Goal: Find specific page/section: Find specific page/section

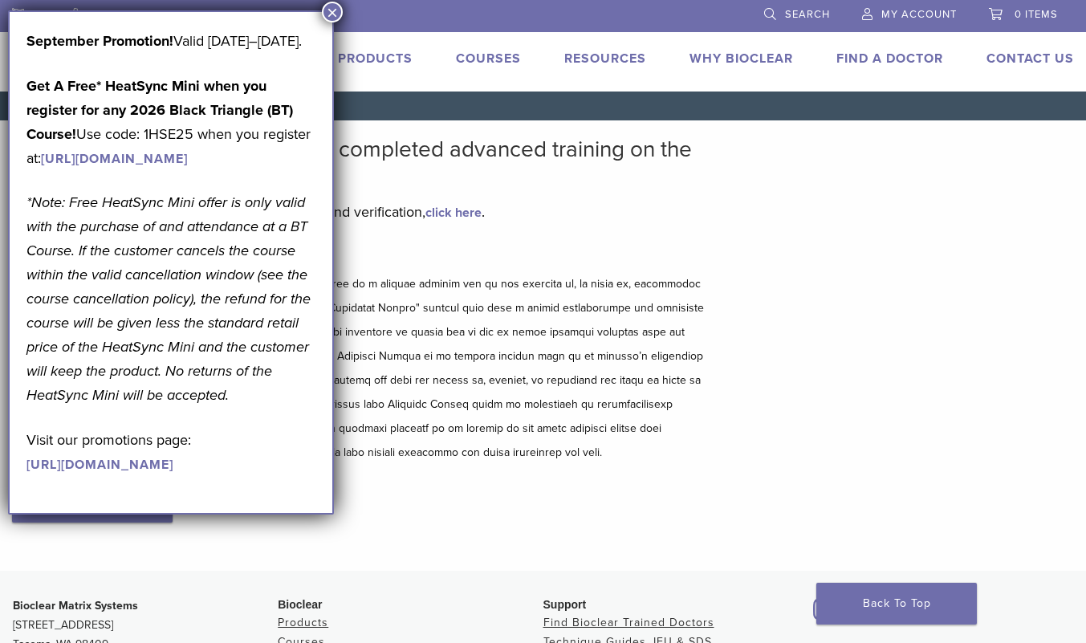
click at [335, 11] on button "×" at bounding box center [332, 12] width 21 height 21
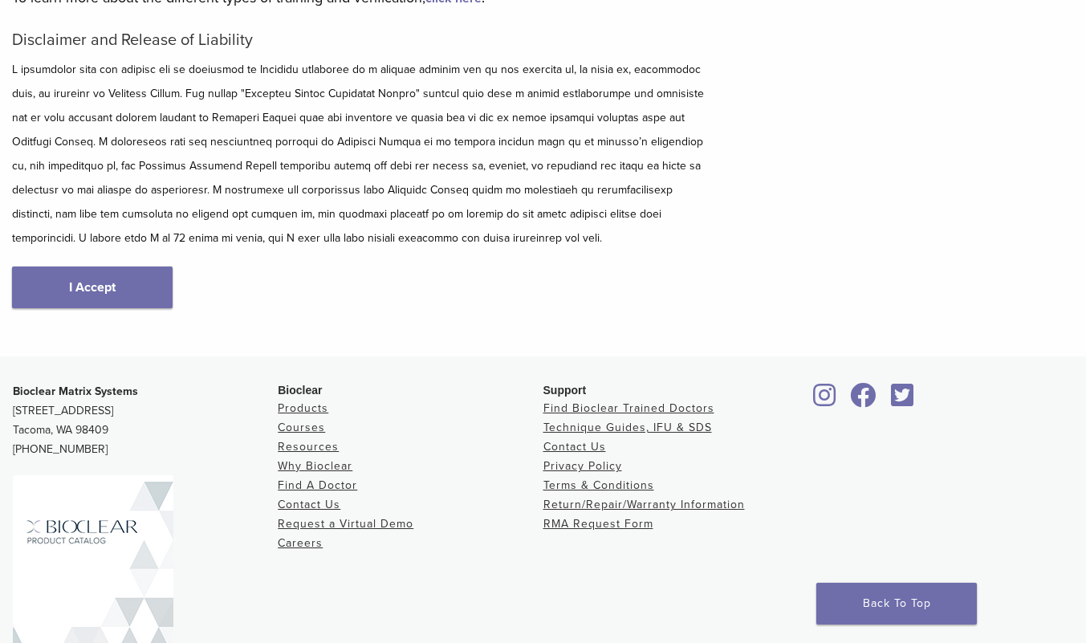
scroll to position [311, 0]
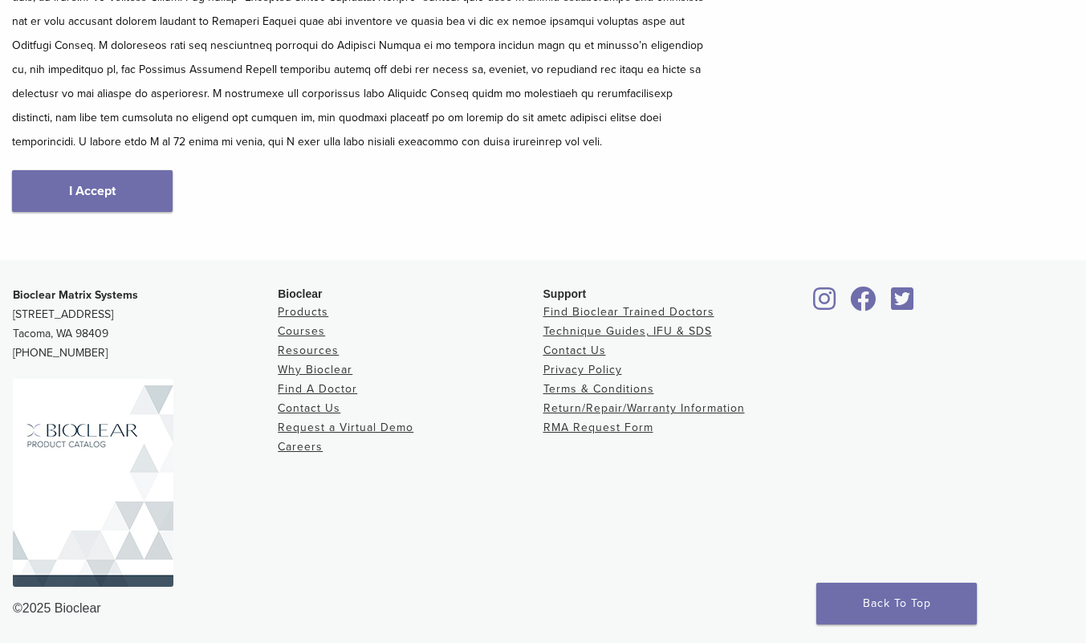
click at [137, 197] on link "I Accept" at bounding box center [92, 191] width 160 height 42
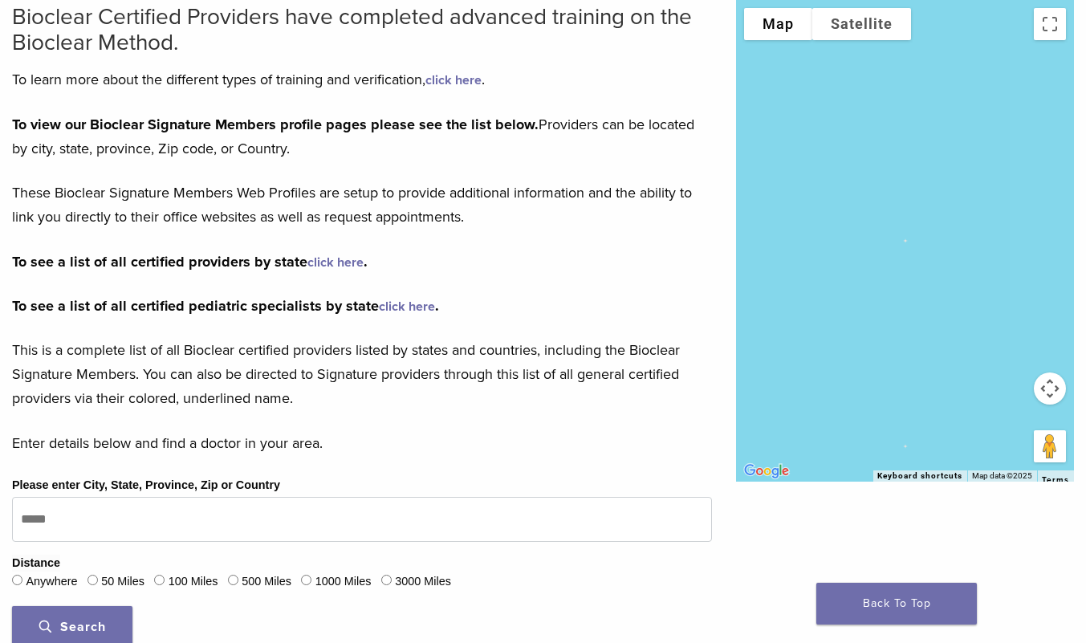
scroll to position [152, 0]
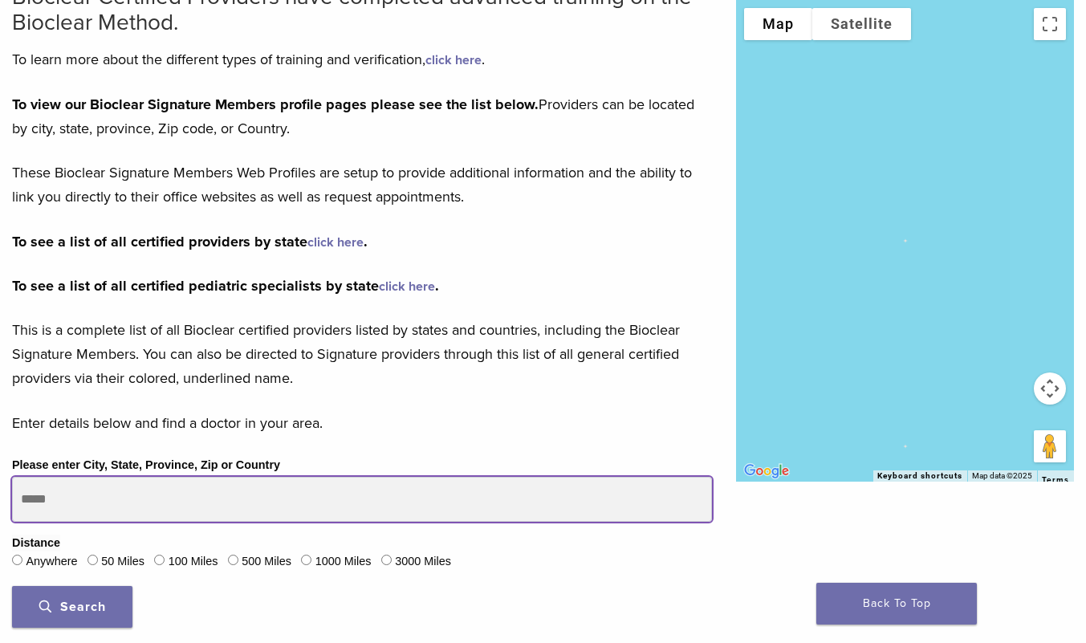
click at [137, 506] on input "Please enter City, State, Province, Zip or Country" at bounding box center [362, 499] width 700 height 45
drag, startPoint x: 148, startPoint y: 505, endPoint x: 19, endPoint y: 503, distance: 129.2
click at [19, 503] on input "Please enter City, State, Province, Zip or Country" at bounding box center [362, 499] width 700 height 45
type input "*****"
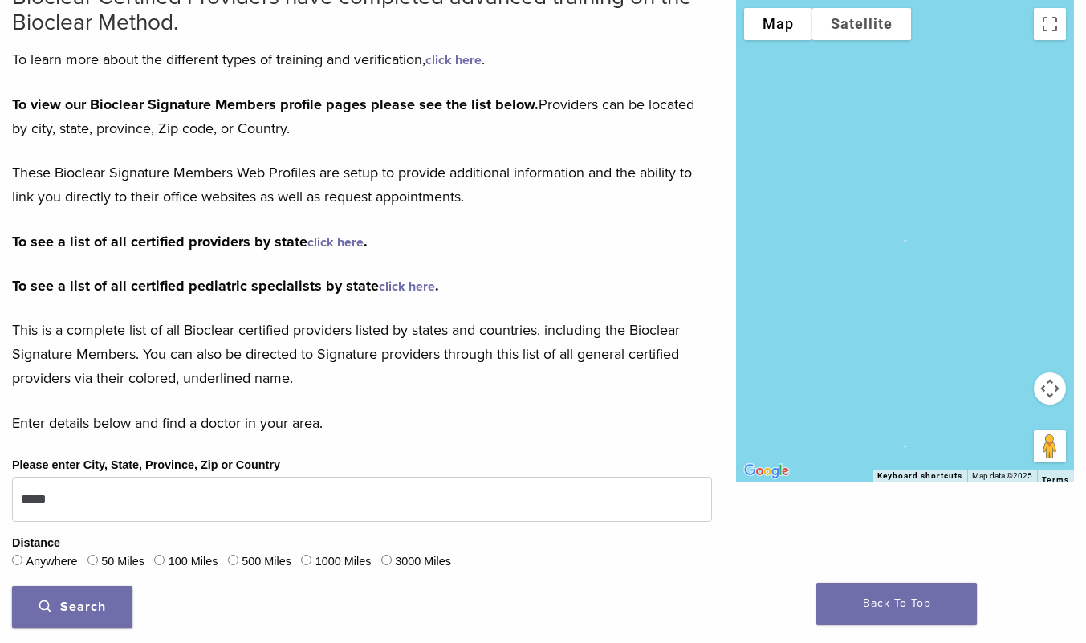
click at [110, 608] on button "Search" at bounding box center [72, 607] width 120 height 42
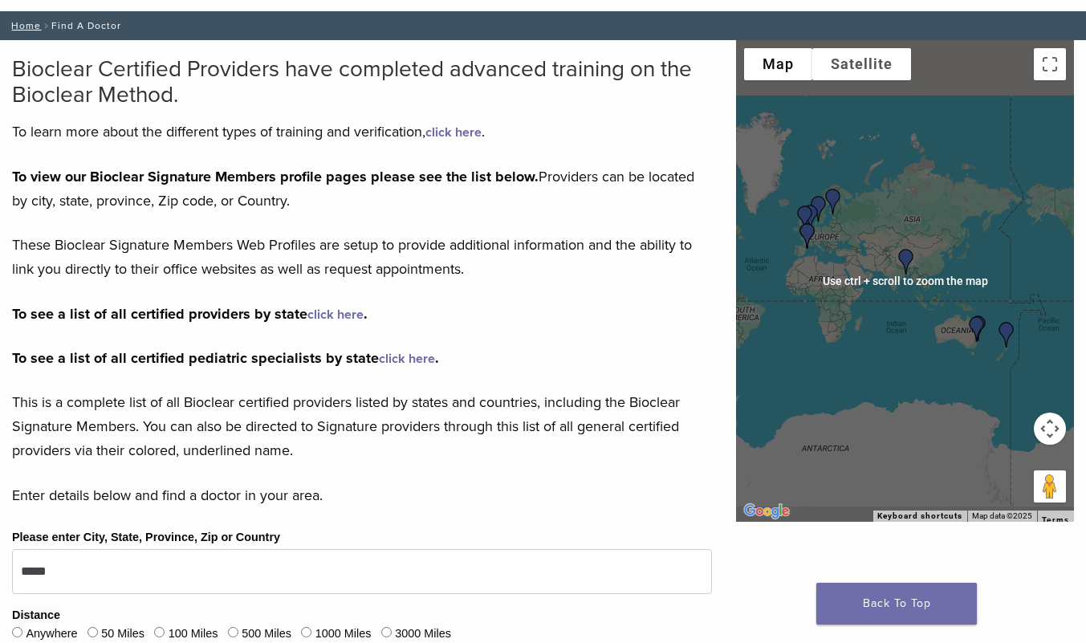
click at [810, 237] on img "Dr. Patricia Gatón" at bounding box center [807, 236] width 39 height 39
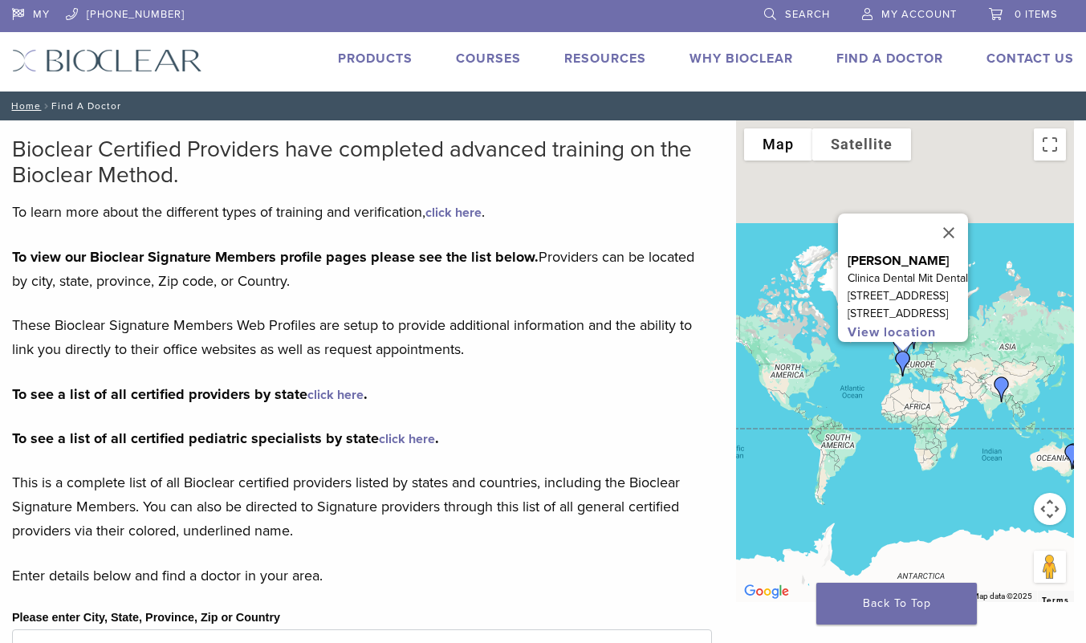
click at [917, 603] on link "Back To Top" at bounding box center [896, 604] width 160 height 42
click at [897, 62] on link "Find A Doctor" at bounding box center [889, 59] width 107 height 16
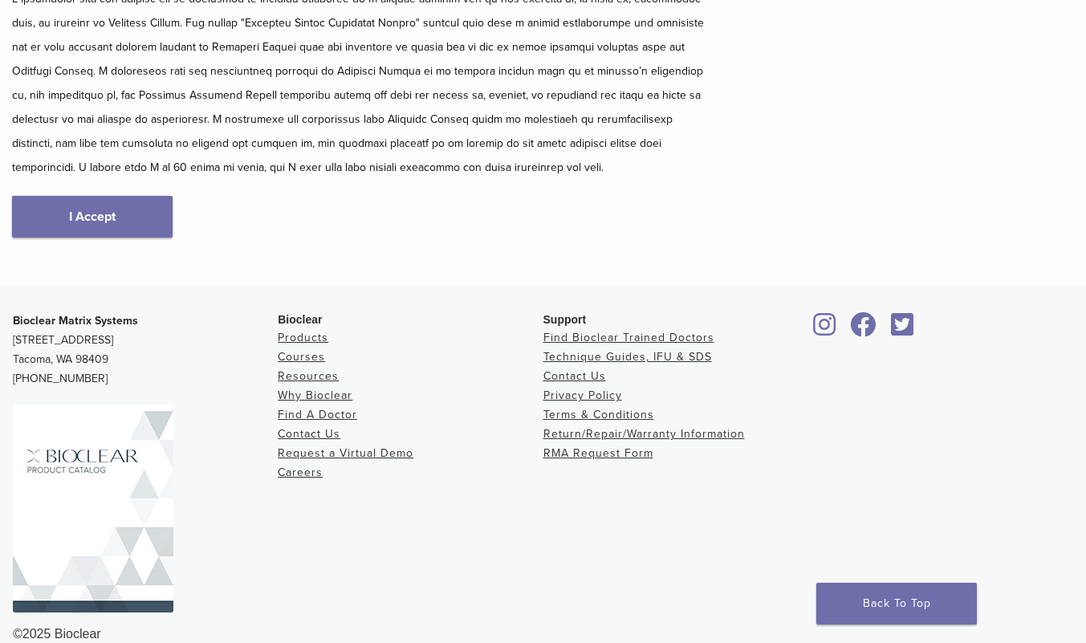
scroll to position [311, 0]
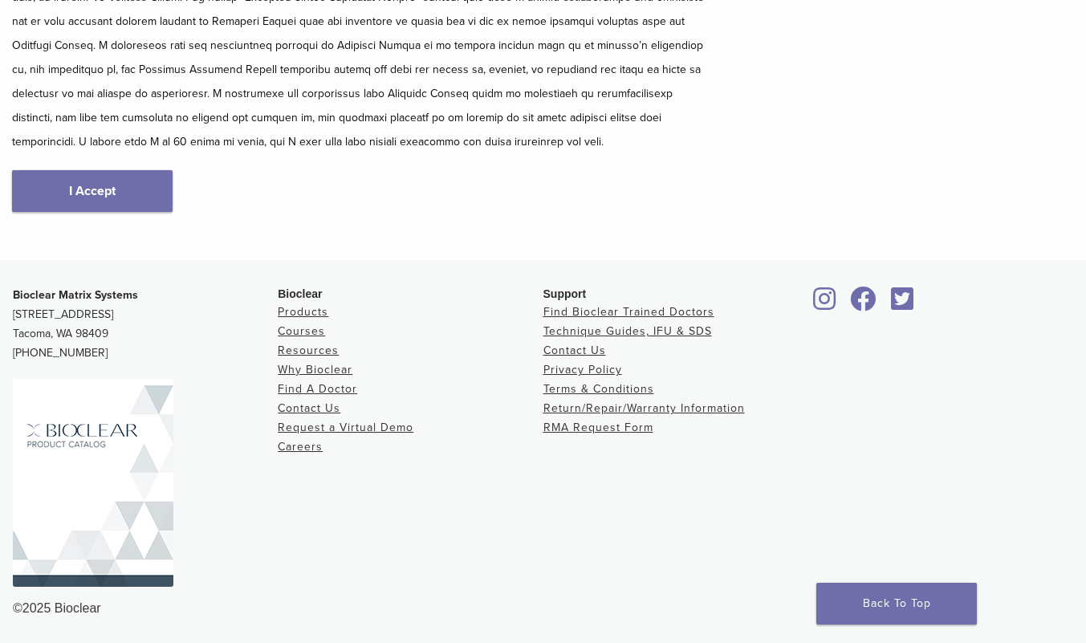
click at [124, 208] on link "I Accept" at bounding box center [92, 191] width 160 height 42
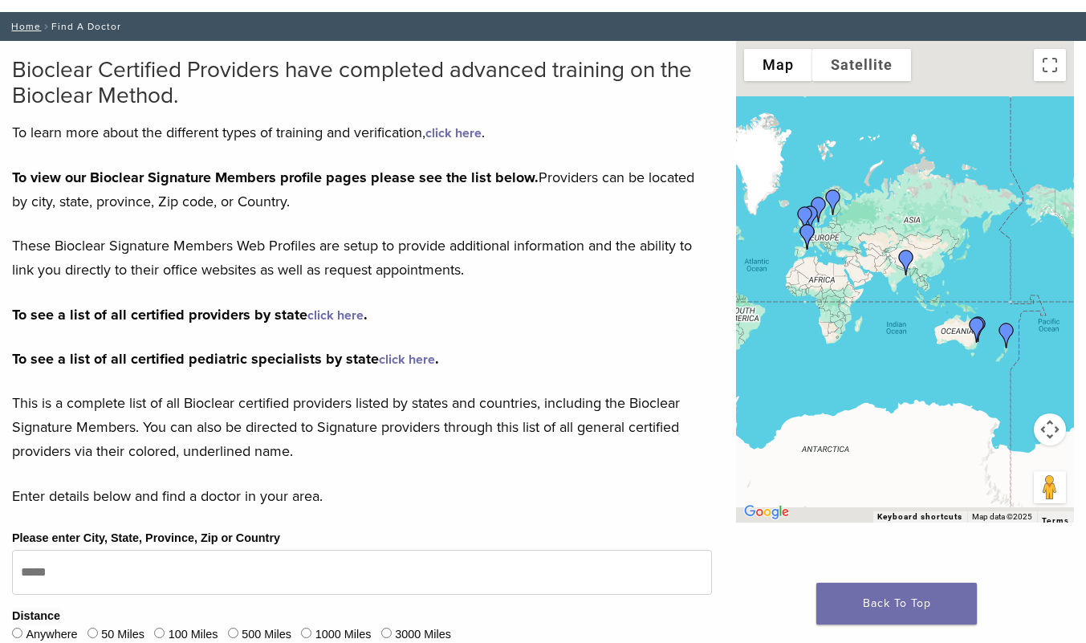
scroll to position [160, 0]
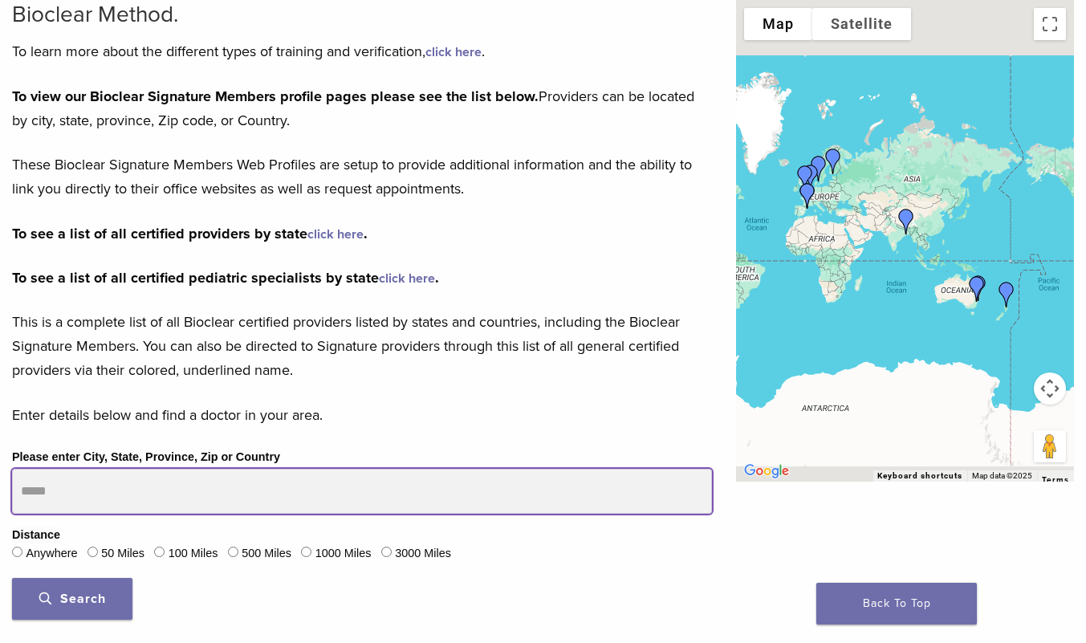
click at [112, 490] on input "Please enter City, State, Province, Zip or Country" at bounding box center [362, 491] width 700 height 45
type input "**********"
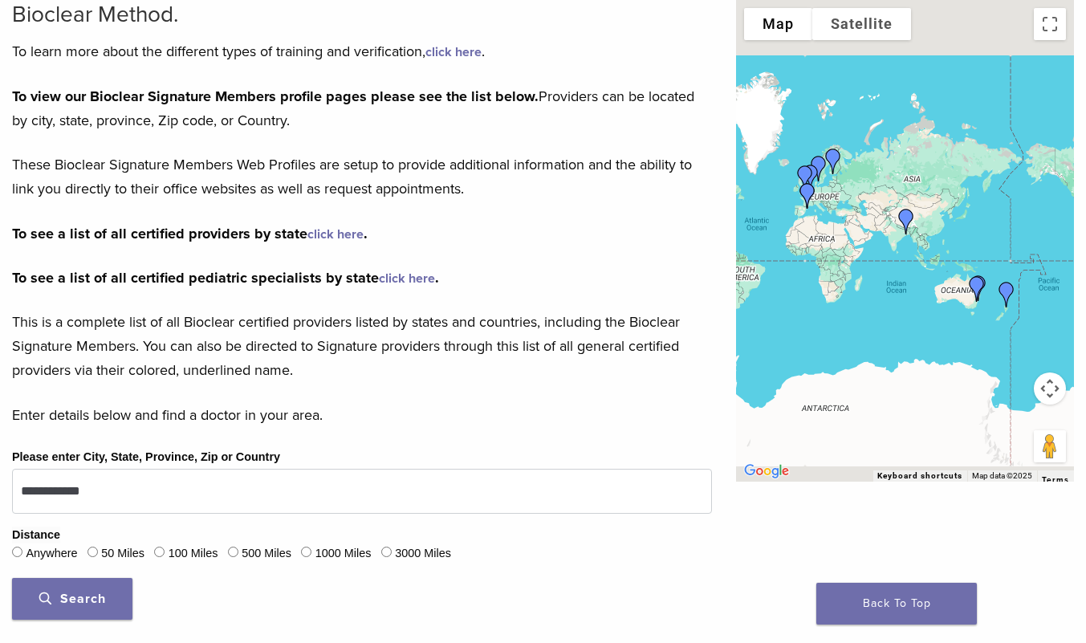
click at [94, 597] on span "Search" at bounding box center [72, 599] width 67 height 16
click at [1053, 389] on button "Map camera controls" at bounding box center [1049, 388] width 32 height 32
click at [1051, 389] on button "Map camera controls" at bounding box center [1049, 388] width 32 height 32
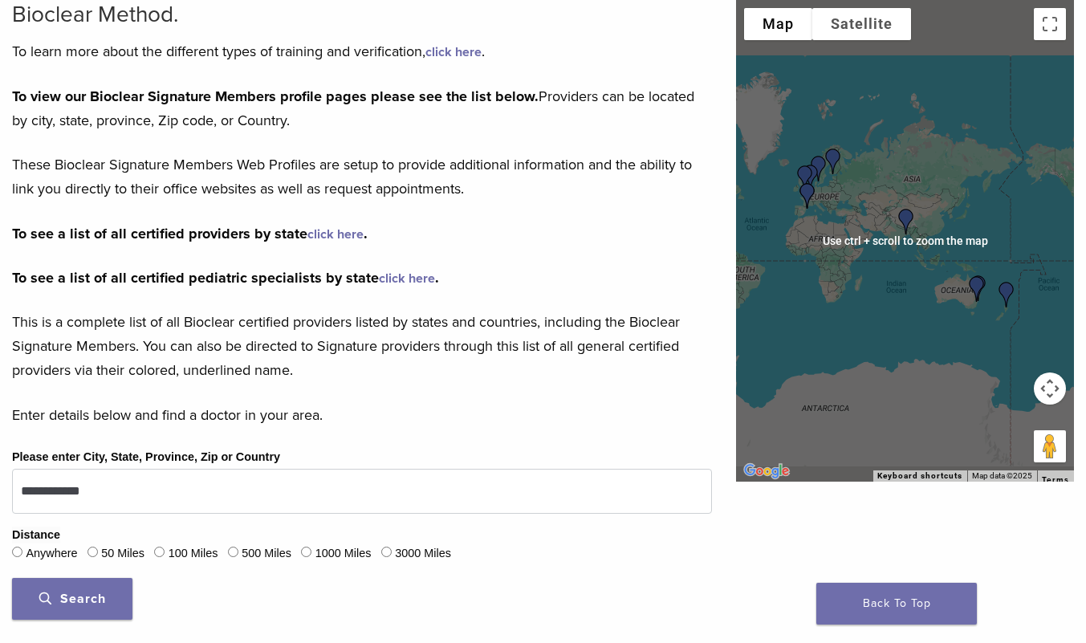
click at [867, 246] on div at bounding box center [905, 240] width 338 height 481
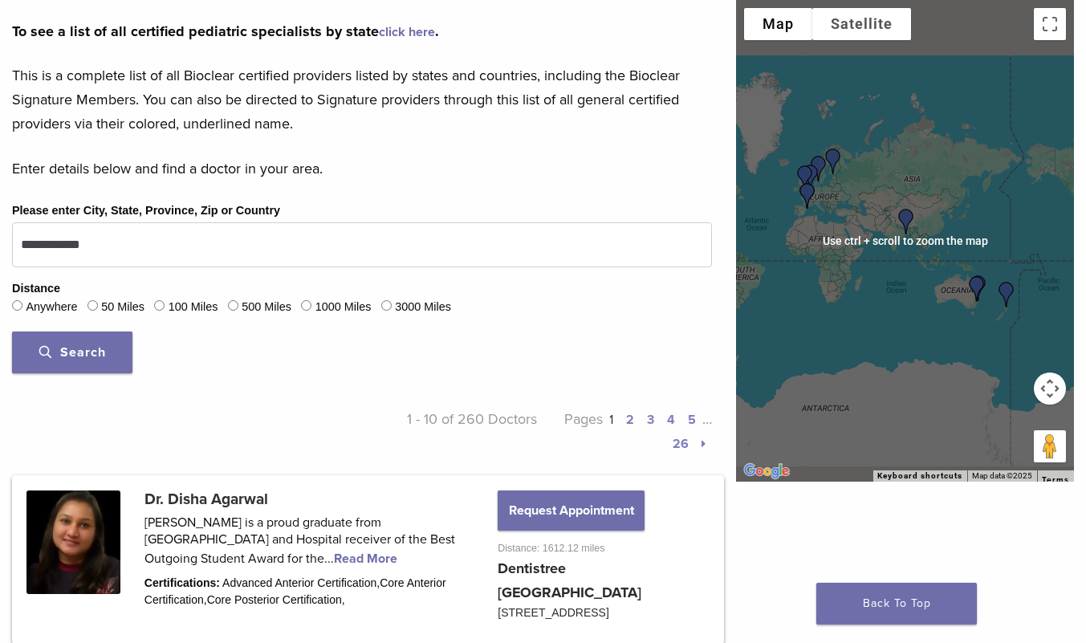
scroll to position [321, 0]
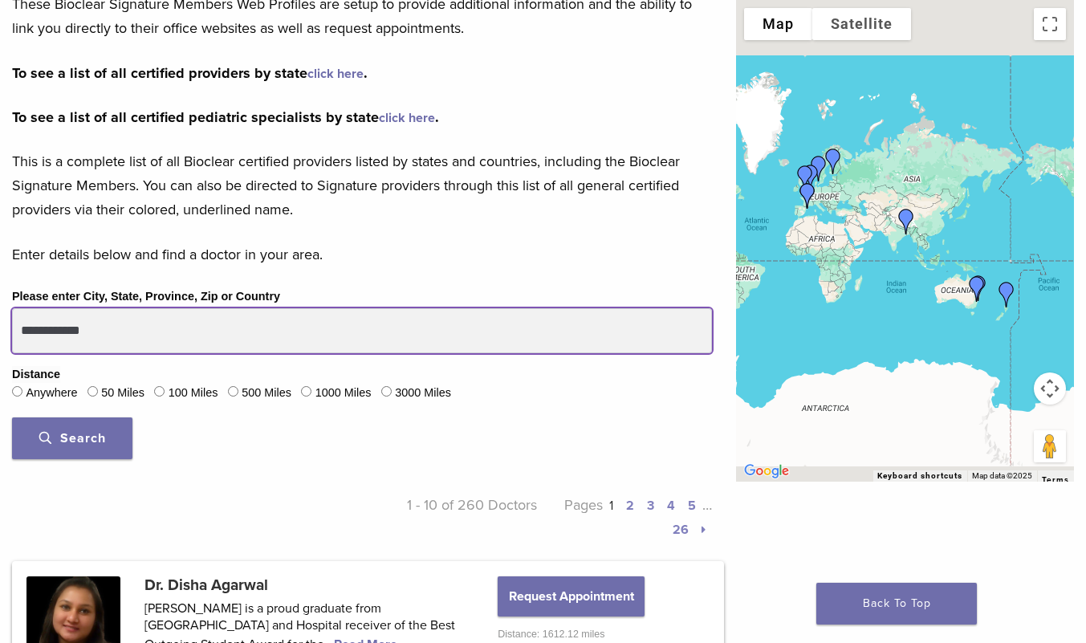
click at [145, 332] on input "**********" at bounding box center [362, 330] width 700 height 45
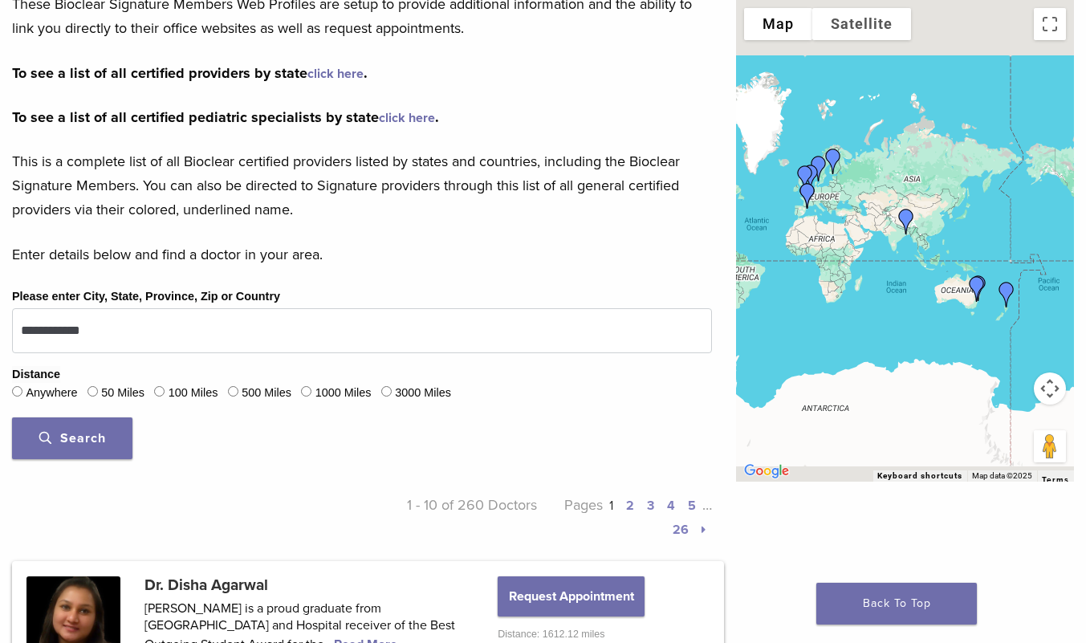
click at [1010, 288] on img "kevin tims" at bounding box center [1006, 294] width 39 height 39
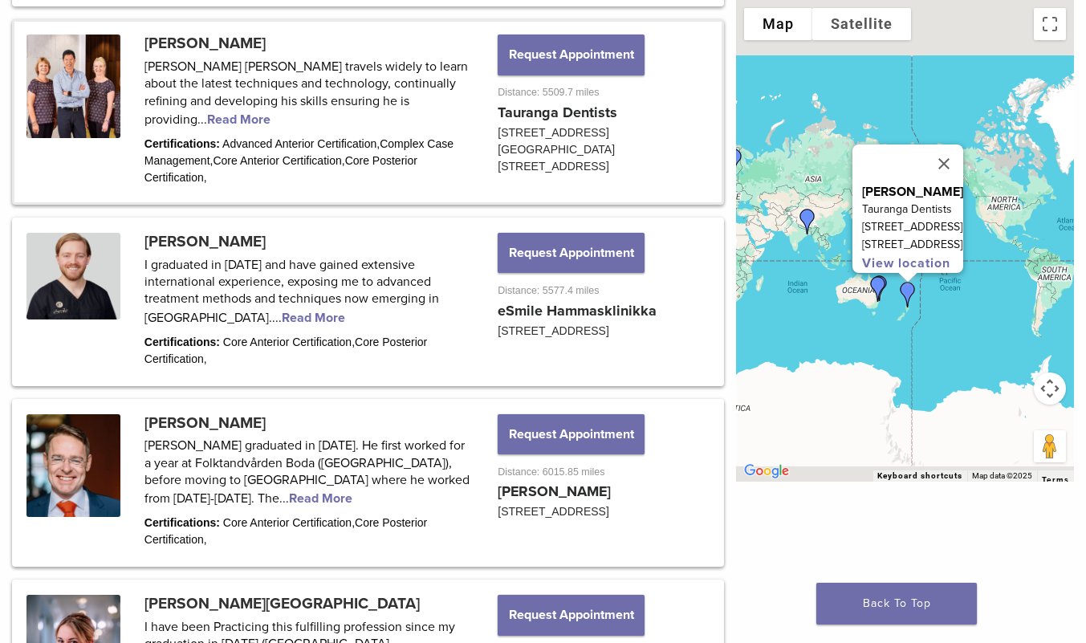
scroll to position [1427, 0]
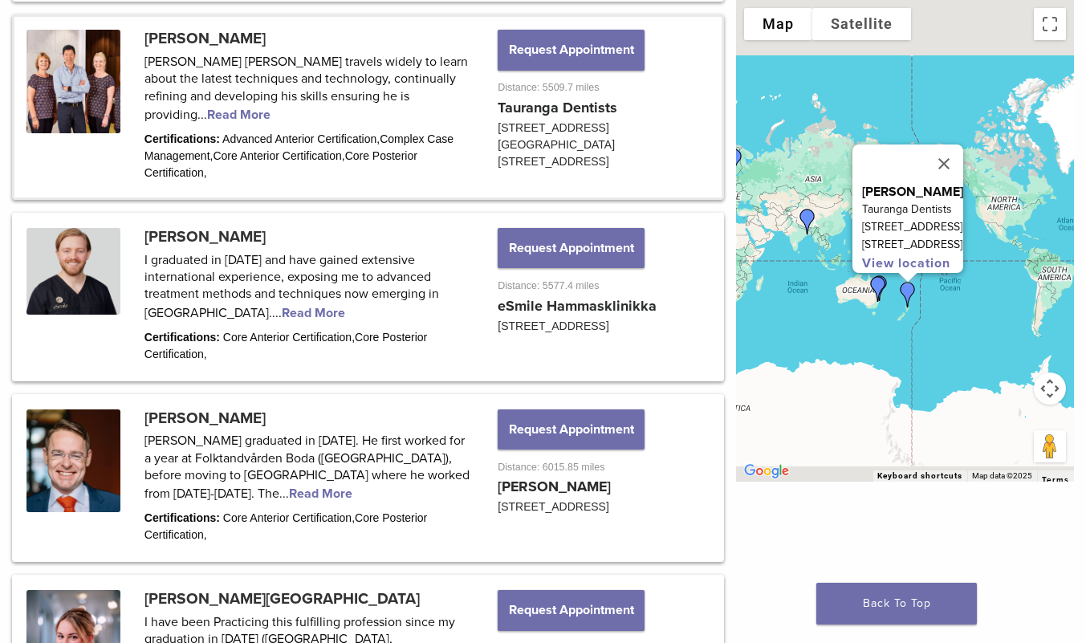
click at [963, 144] on button "Close" at bounding box center [943, 163] width 39 height 39
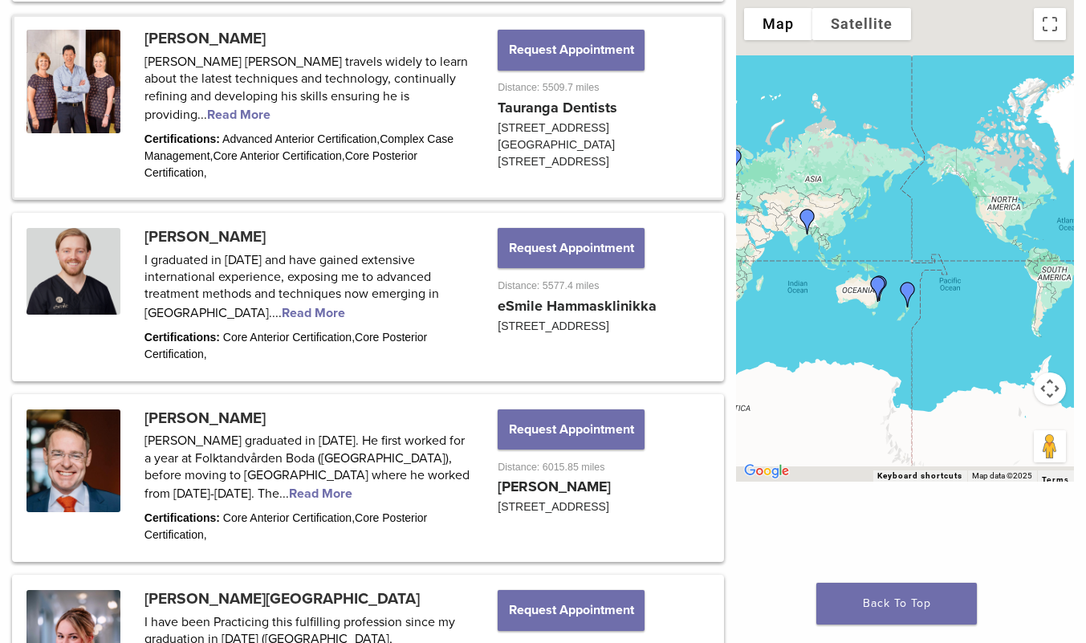
click at [798, 182] on div "To navigate, press the arrow keys." at bounding box center [905, 240] width 338 height 481
click at [811, 218] on img "Dr. Disha Agarwal" at bounding box center [807, 221] width 39 height 39
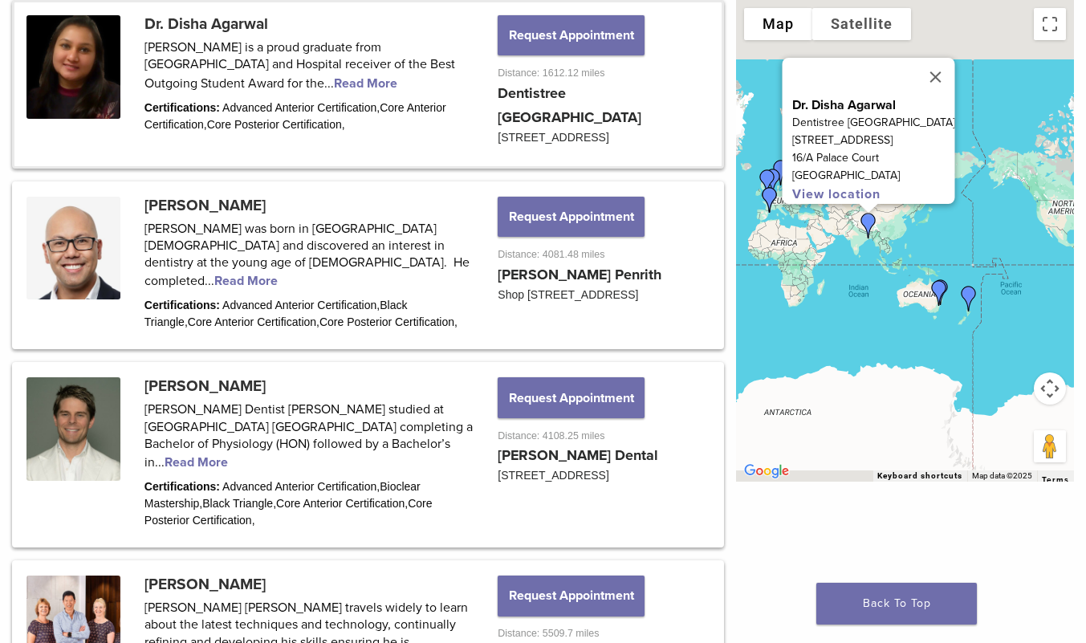
scroll to position [881, 0]
click at [770, 177] on img "Dr. Shuk Yin, Yip" at bounding box center [767, 182] width 39 height 39
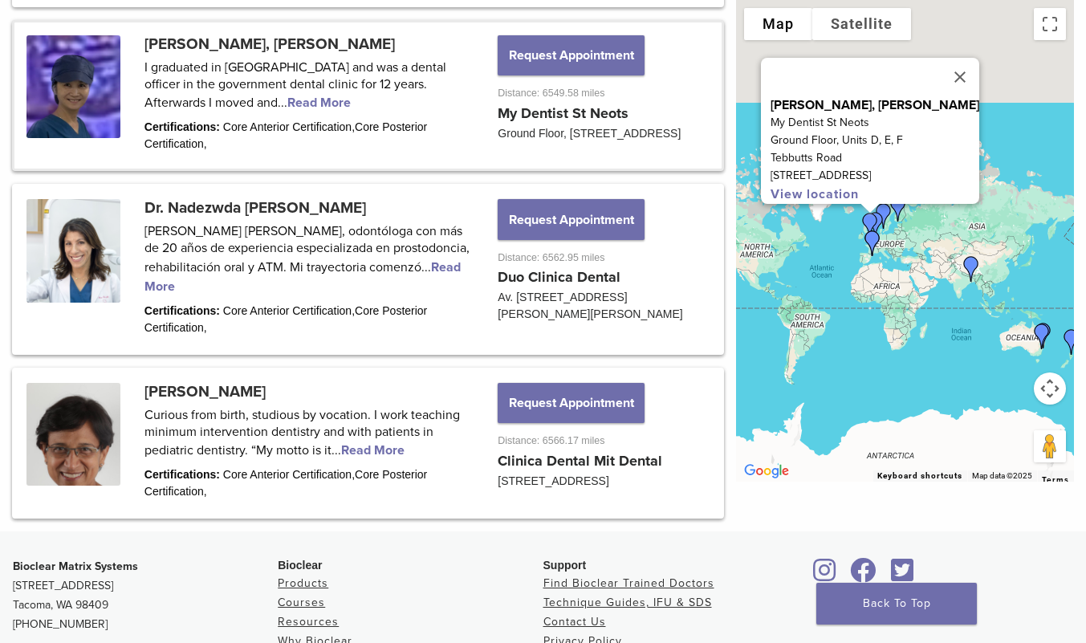
click at [886, 204] on img "Dr. Johan Hagman" at bounding box center [883, 216] width 39 height 39
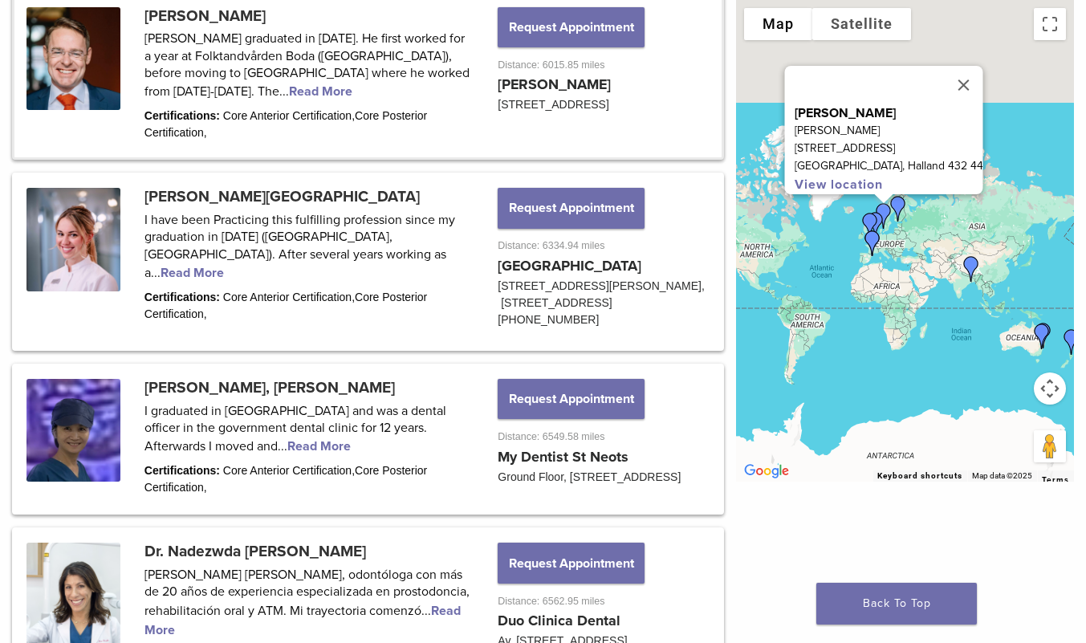
click at [895, 205] on img "Dr. Johan Hagman" at bounding box center [883, 216] width 39 height 39
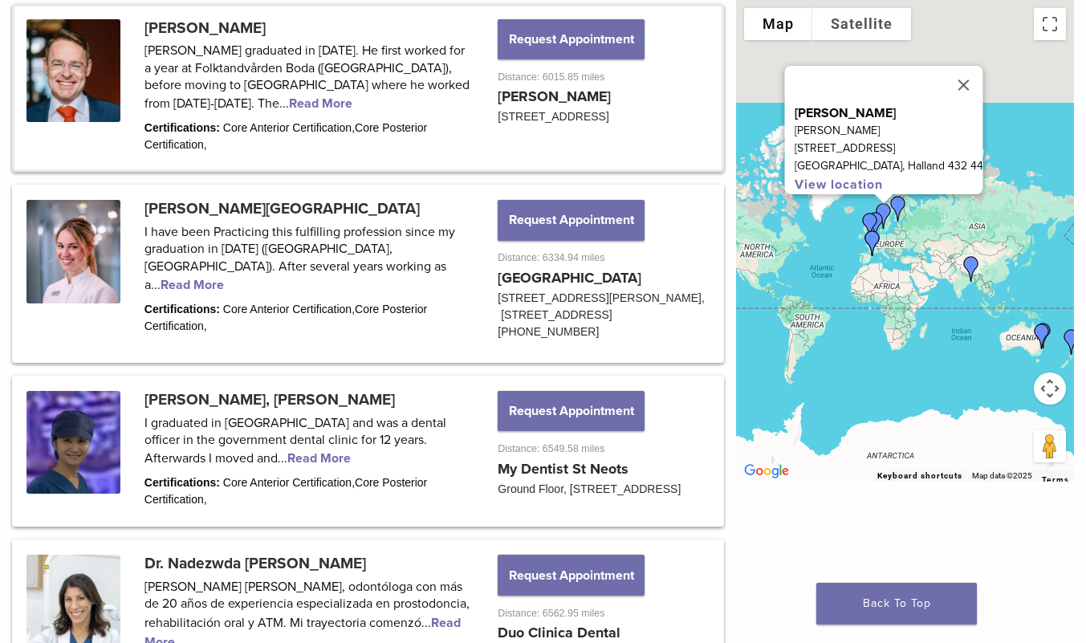
click at [898, 202] on img "Dr. Johan Hagman" at bounding box center [883, 216] width 39 height 39
click at [1049, 36] on button "Toggle fullscreen view" at bounding box center [1049, 24] width 32 height 32
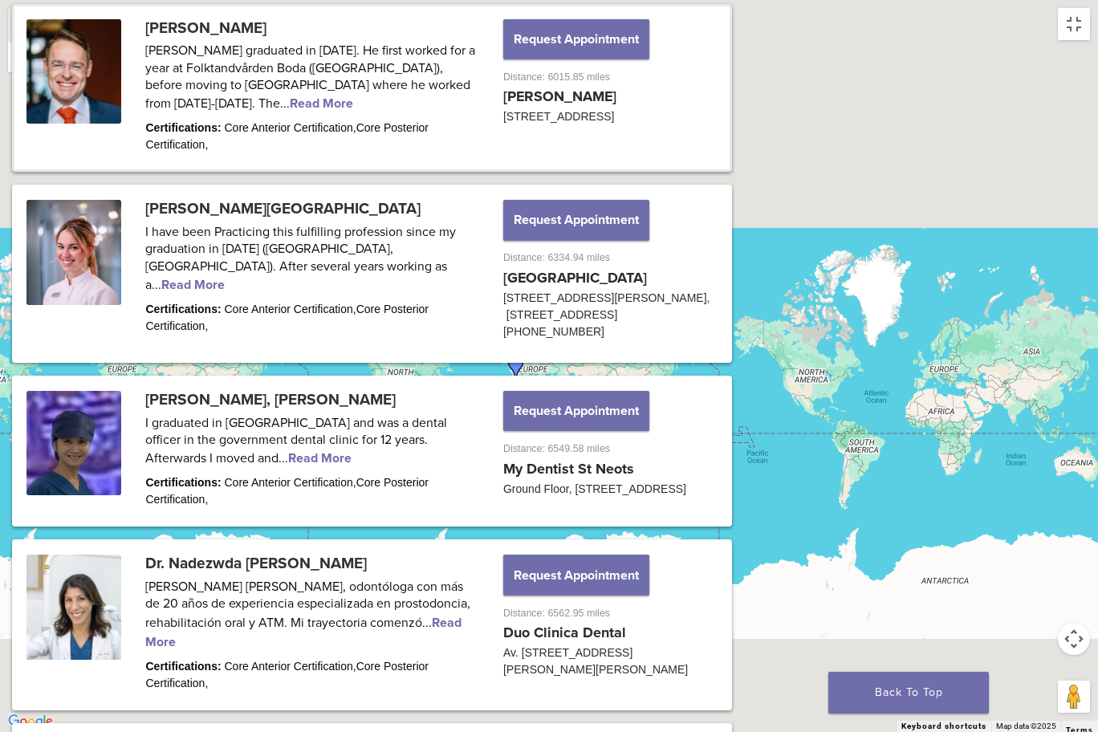
click at [30, 33] on button "Map" at bounding box center [42, 24] width 68 height 32
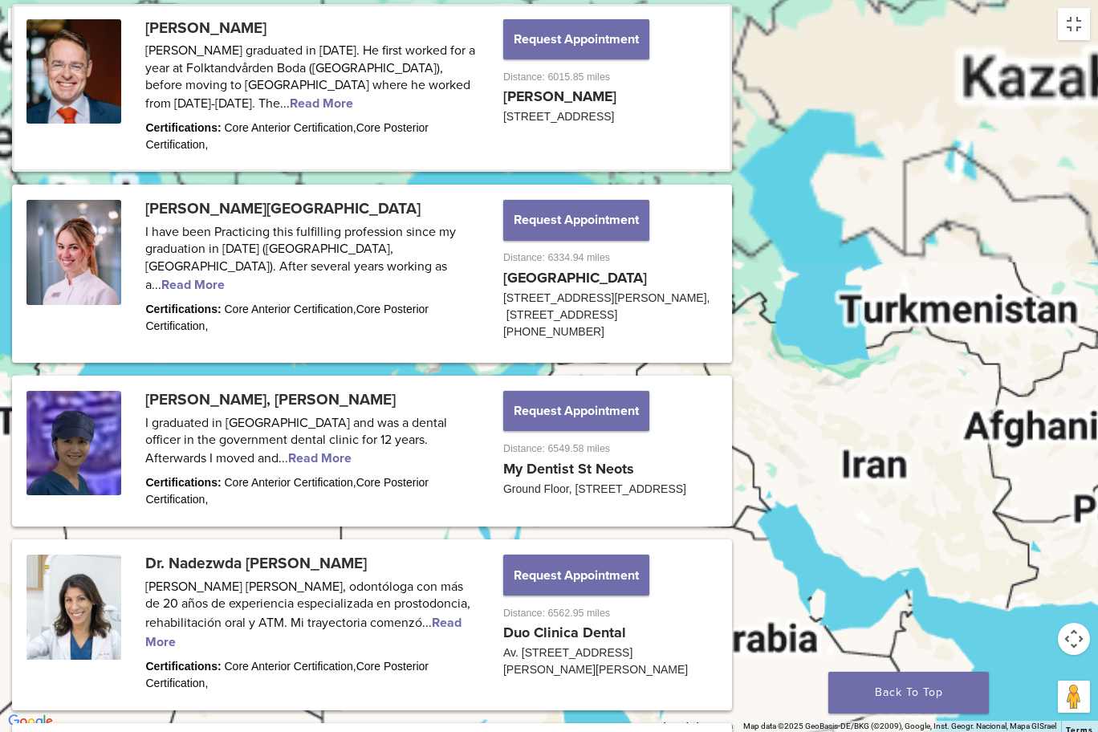
drag, startPoint x: 762, startPoint y: 278, endPoint x: 334, endPoint y: 570, distance: 519.0
click at [334, 570] on div "Dr. Johan Hagman Hagmans Tandvård Prästgatan 20 Varberg, Halland 432 44 View lo…" at bounding box center [549, 366] width 1098 height 732
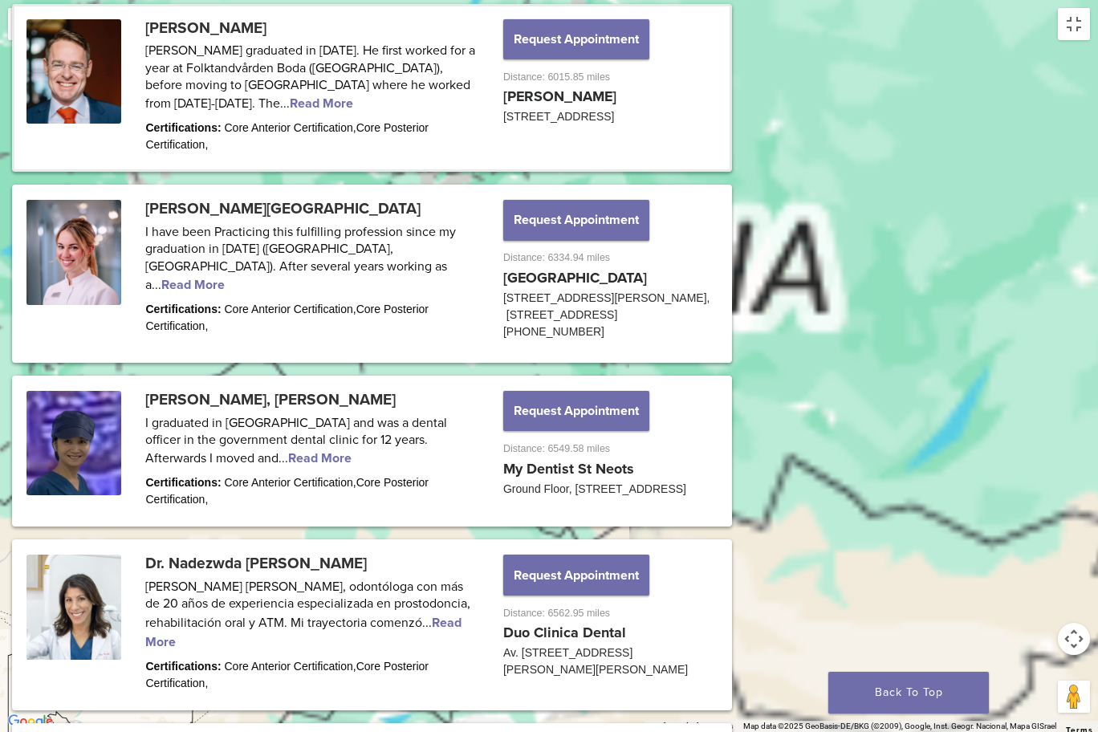
drag, startPoint x: 734, startPoint y: 388, endPoint x: 359, endPoint y: 547, distance: 407.3
click at [359, 547] on div "Dr. Johan Hagman Hagmans Tandvård Prästgatan 20 Varberg, Halland 432 44 View lo…" at bounding box center [549, 366] width 1098 height 732
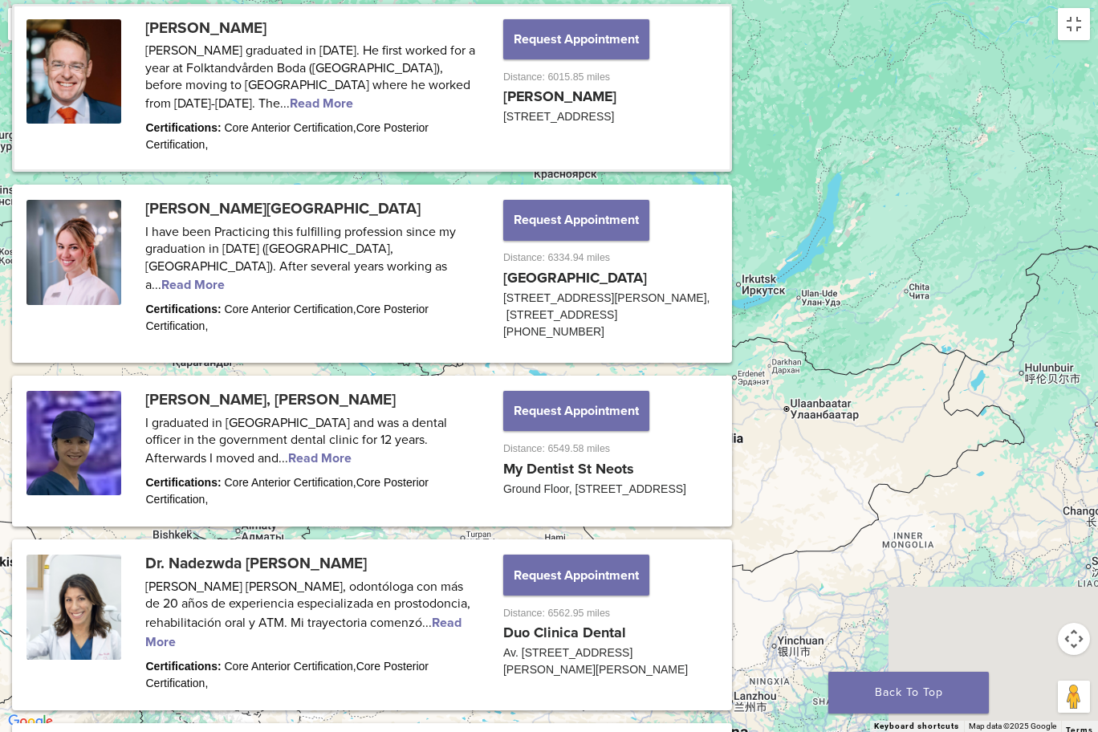
click at [643, 256] on div "Dr. Johan Hagman Hagmans Tandvård Prästgatan 20 Varberg, Halland 432 44 View lo…" at bounding box center [549, 366] width 1098 height 732
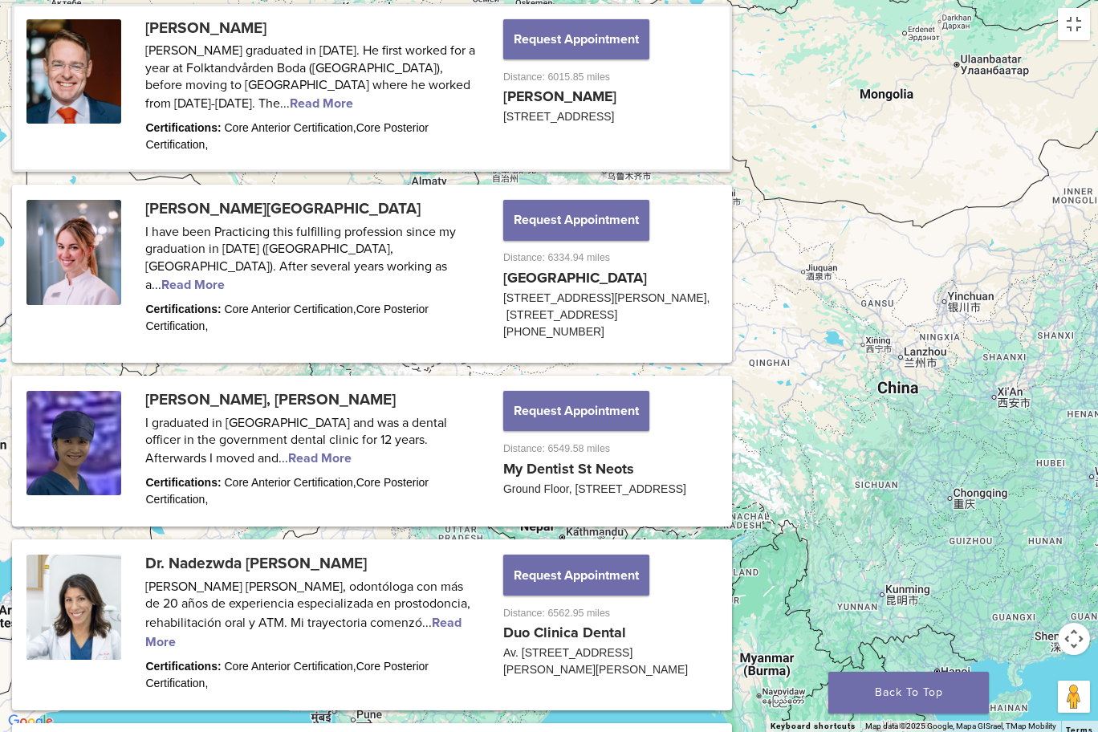
drag, startPoint x: 557, startPoint y: 566, endPoint x: 706, endPoint y: 337, distance: 273.7
click at [706, 337] on div "Dr. Johan Hagman Hagmans Tandvård Prästgatan 20 Varberg, Halland 432 44 View lo…" at bounding box center [549, 366] width 1098 height 732
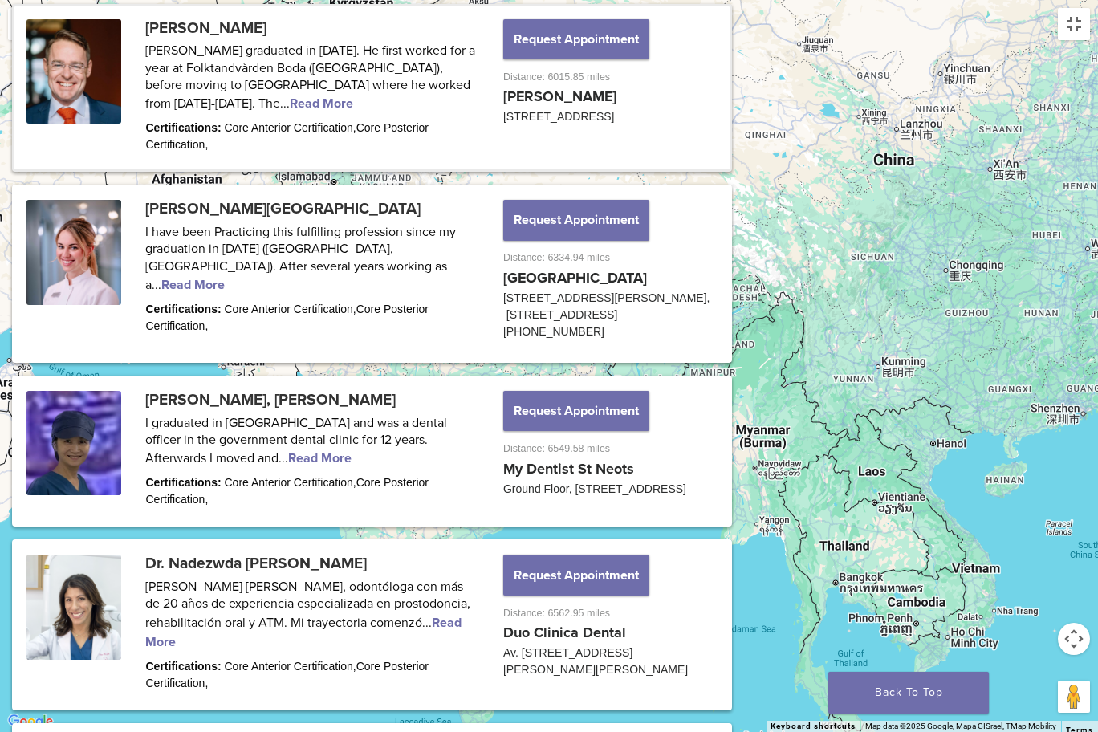
drag, startPoint x: 684, startPoint y: 573, endPoint x: 680, endPoint y: 342, distance: 231.1
click at [680, 342] on div "Dr. Johan Hagman Hagmans Tandvård Prästgatan 20 Varberg, Halland 432 44 View lo…" at bounding box center [549, 366] width 1098 height 732
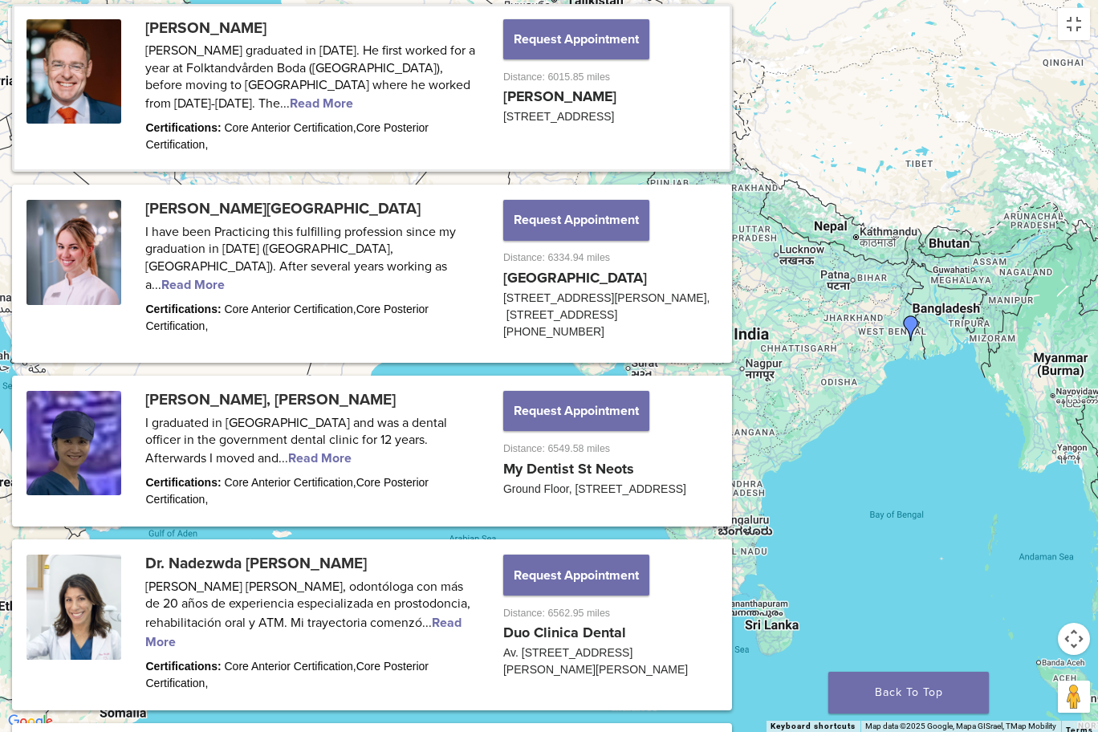
drag, startPoint x: 436, startPoint y: 396, endPoint x: 708, endPoint y: 320, distance: 283.0
click at [708, 320] on div "Dr. Johan Hagman Hagmans Tandvård Prästgatan 20 Varberg, Halland 432 44 View lo…" at bounding box center [549, 366] width 1098 height 732
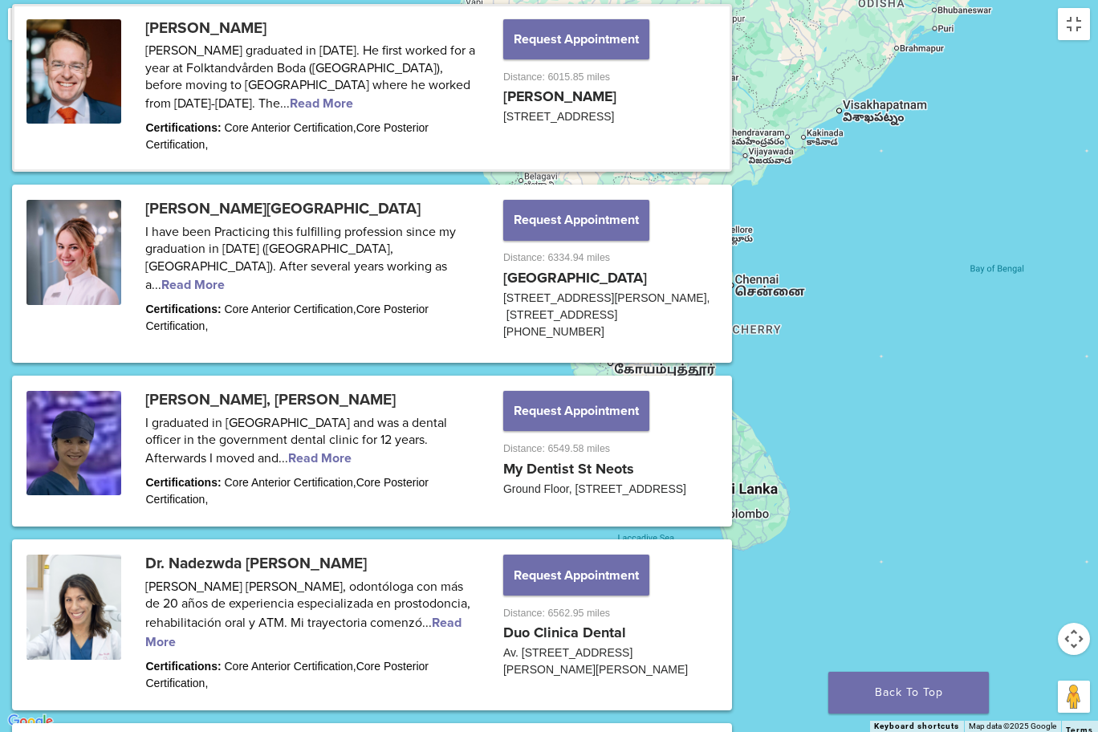
drag, startPoint x: 703, startPoint y: 405, endPoint x: 691, endPoint y: 378, distance: 29.8
click at [691, 378] on div "Dr. Johan Hagman Hagmans Tandvård Prästgatan 20 Varberg, Halland 432 44 View lo…" at bounding box center [549, 366] width 1098 height 732
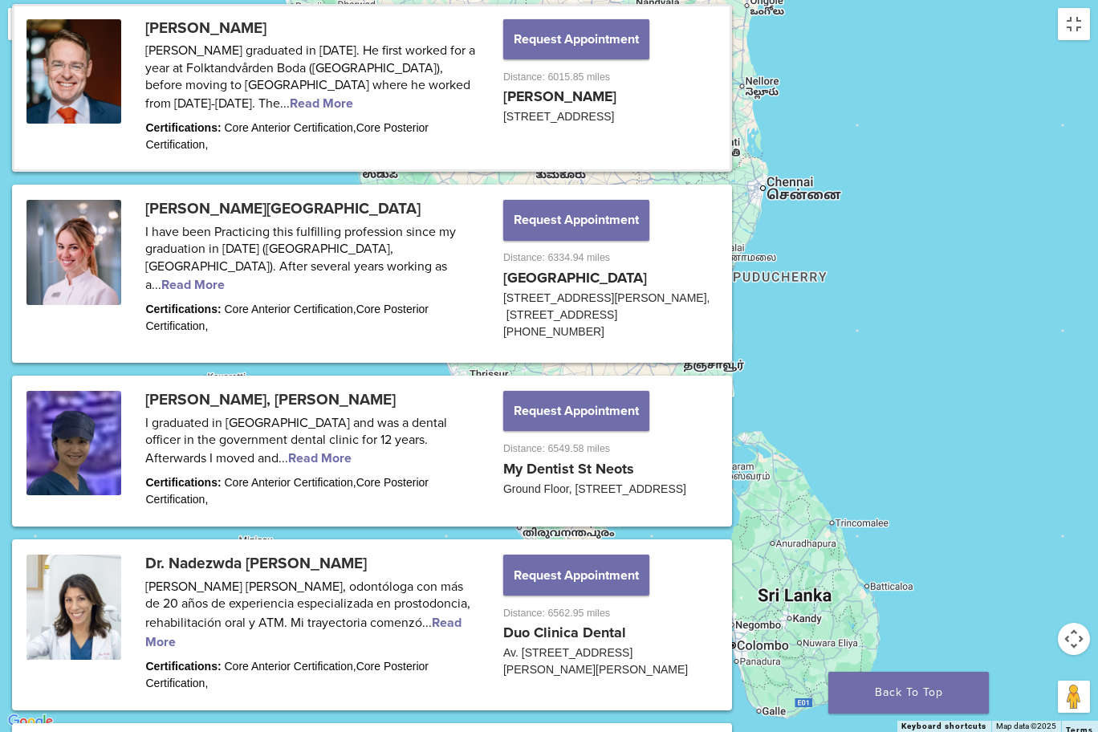
drag, startPoint x: 788, startPoint y: 420, endPoint x: 810, endPoint y: 562, distance: 143.8
click at [810, 562] on div "Dr. Johan Hagman Hagmans Tandvård Prästgatan 20 Varberg, Halland 432 44 View lo…" at bounding box center [549, 366] width 1098 height 732
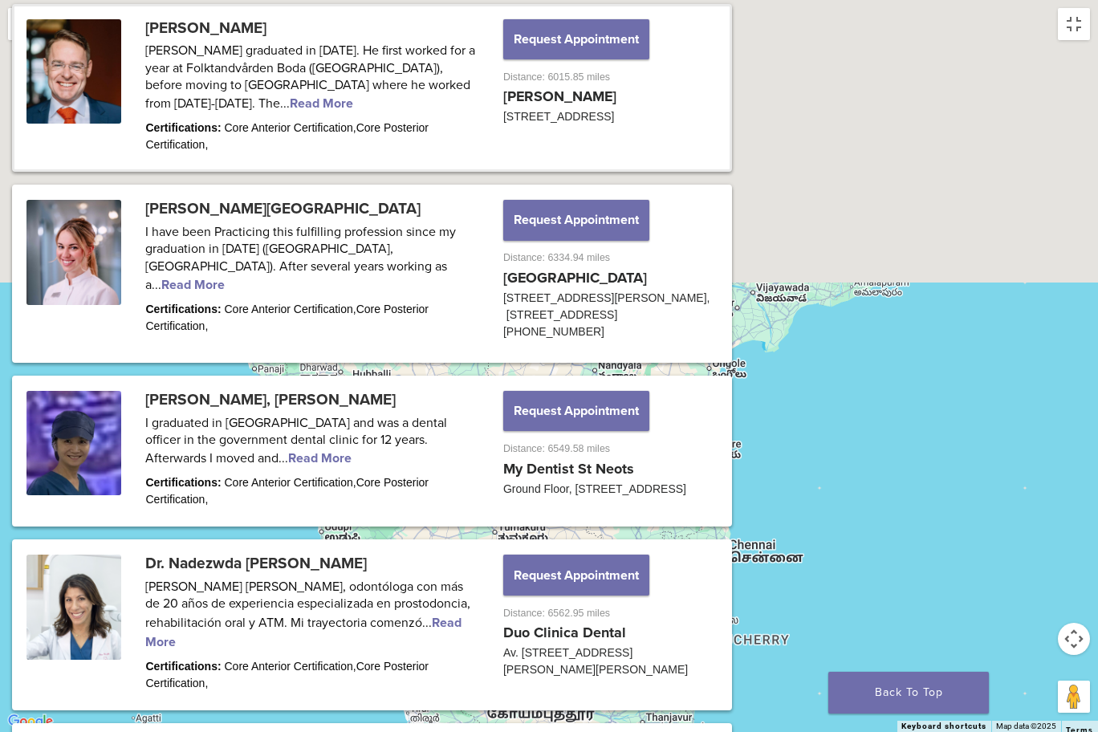
drag, startPoint x: 650, startPoint y: 286, endPoint x: 610, endPoint y: 660, distance: 376.0
click at [610, 642] on div "Dr. Johan Hagman Hagmans Tandvård Prästgatan 20 Varberg, Halland 432 44 View lo…" at bounding box center [549, 366] width 1098 height 732
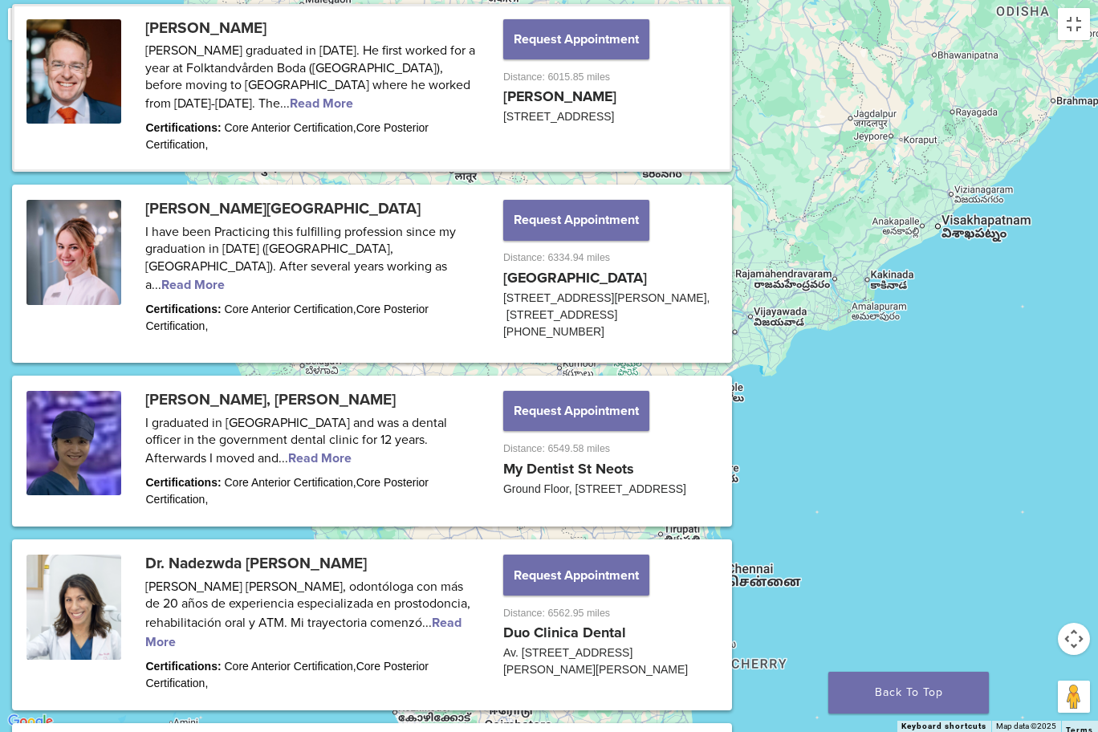
drag, startPoint x: 629, startPoint y: 359, endPoint x: 593, endPoint y: 731, distance: 373.2
click at [593, 642] on div "Dr. Johan Hagman Hagmans Tandvård Prästgatan 20 Varberg, Halland 432 44 View lo…" at bounding box center [549, 366] width 1098 height 732
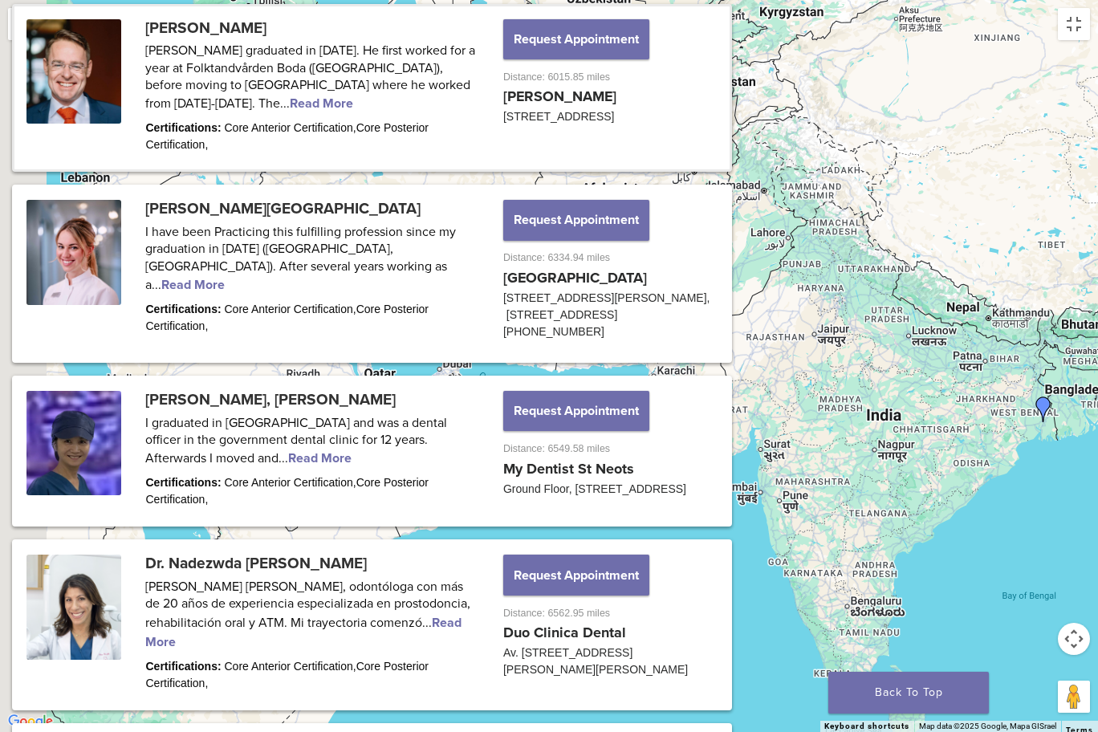
drag, startPoint x: 497, startPoint y: 359, endPoint x: 819, endPoint y: 338, distance: 323.3
click at [819, 338] on div "Dr. Johan Hagman Hagmans Tandvård Prästgatan 20 Varberg, Halland 432 44 View lo…" at bounding box center [549, 366] width 1098 height 732
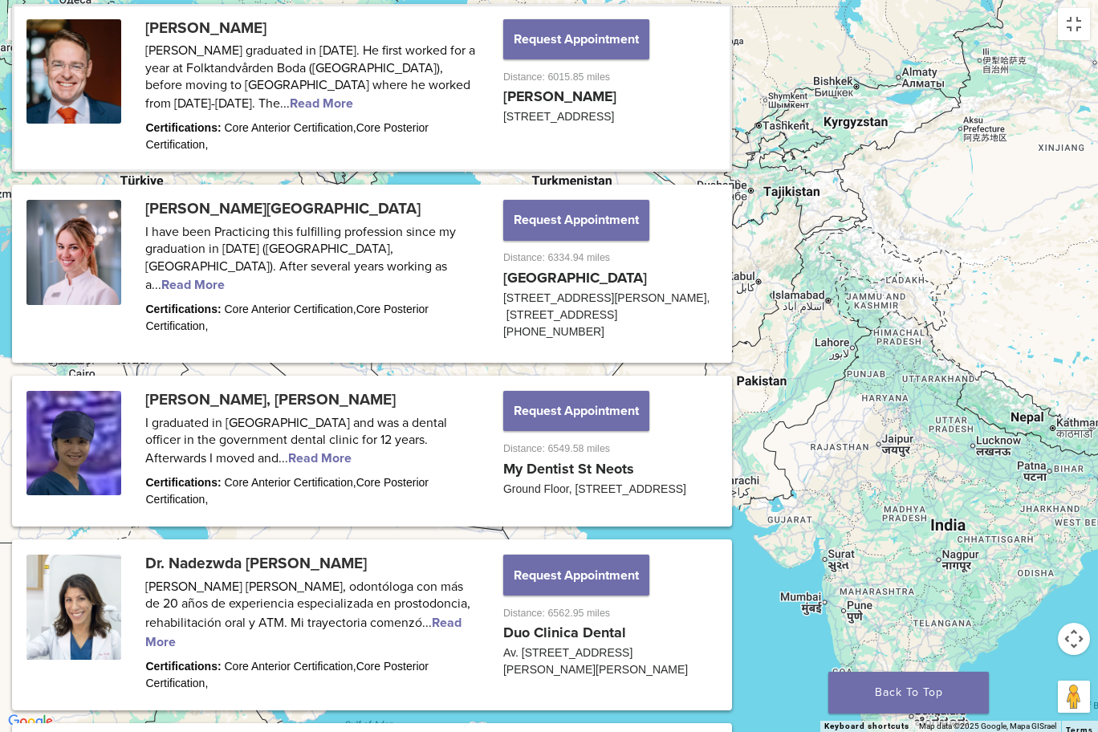
drag, startPoint x: 588, startPoint y: 232, endPoint x: 638, endPoint y: 347, distance: 125.1
click at [638, 347] on div "Dr. Johan Hagman Hagmans Tandvård Prästgatan 20 Varberg, Halland 432 44 View lo…" at bounding box center [549, 366] width 1098 height 732
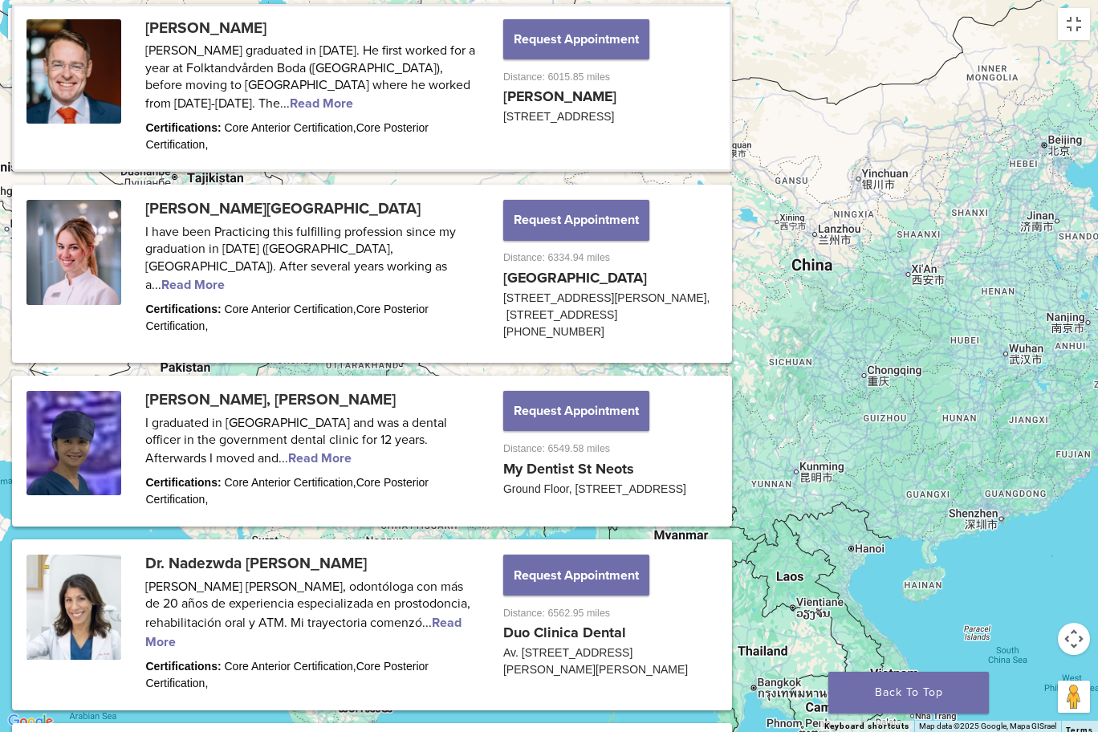
drag, startPoint x: 871, startPoint y: 390, endPoint x: 276, endPoint y: 359, distance: 596.2
click at [276, 359] on div "Dr. Johan Hagman Hagmans Tandvård Prästgatan 20 Varberg, Halland 432 44 View lo…" at bounding box center [549, 366] width 1098 height 732
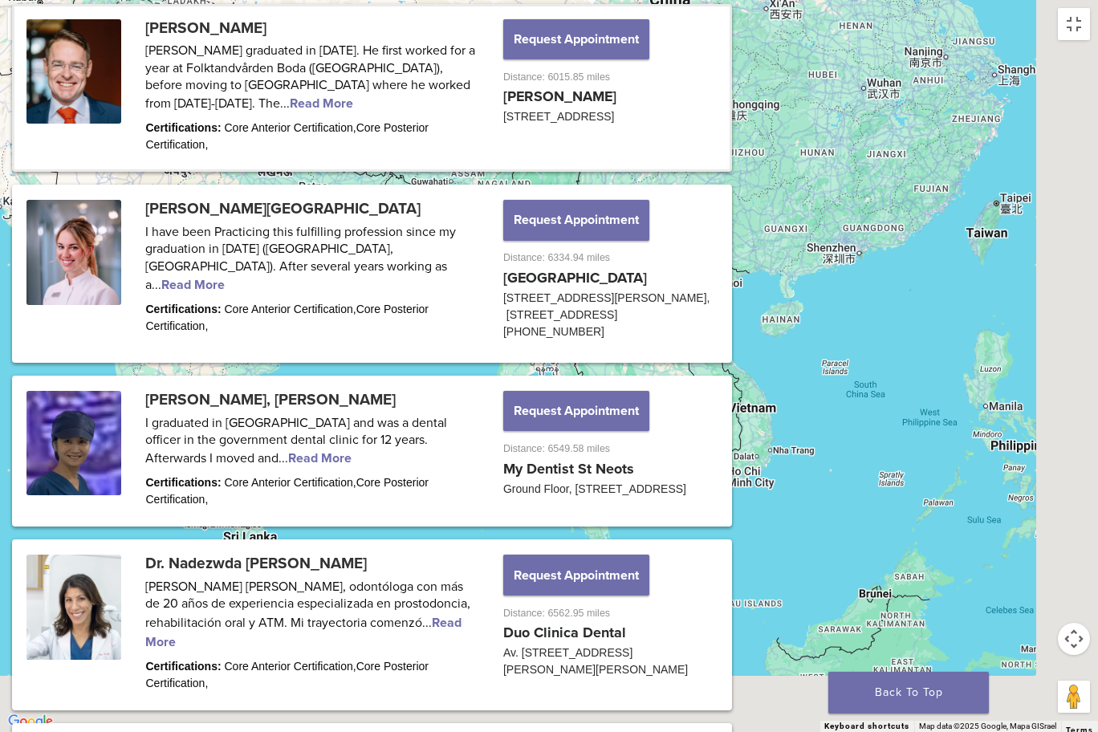
drag, startPoint x: 669, startPoint y: 530, endPoint x: 542, endPoint y: 282, distance: 278.8
click at [542, 282] on div "Dr. Johan Hagman Hagmans Tandvård Prästgatan 20 Varberg, Halland 432 44 View lo…" at bounding box center [549, 366] width 1098 height 732
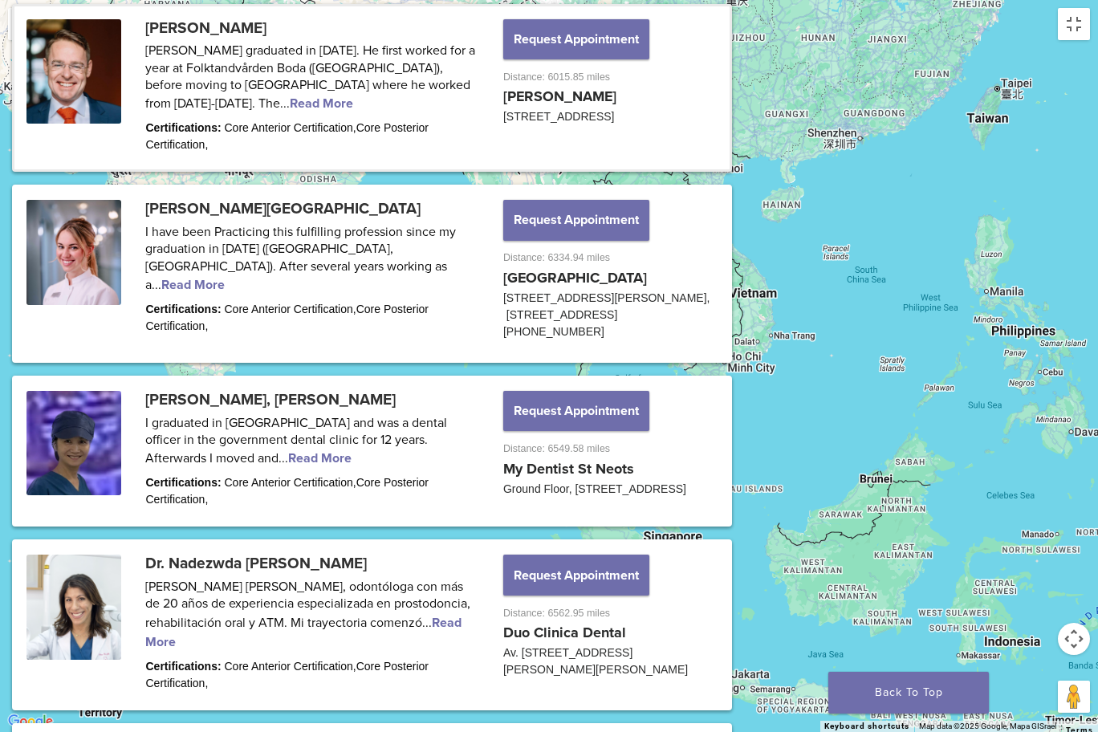
drag, startPoint x: 727, startPoint y: 474, endPoint x: 730, endPoint y: 355, distance: 118.8
click at [730, 355] on div "Dr. Johan Hagman Hagmans Tandvård Prästgatan 20 Varberg, Halland 432 44 View lo…" at bounding box center [549, 366] width 1098 height 732
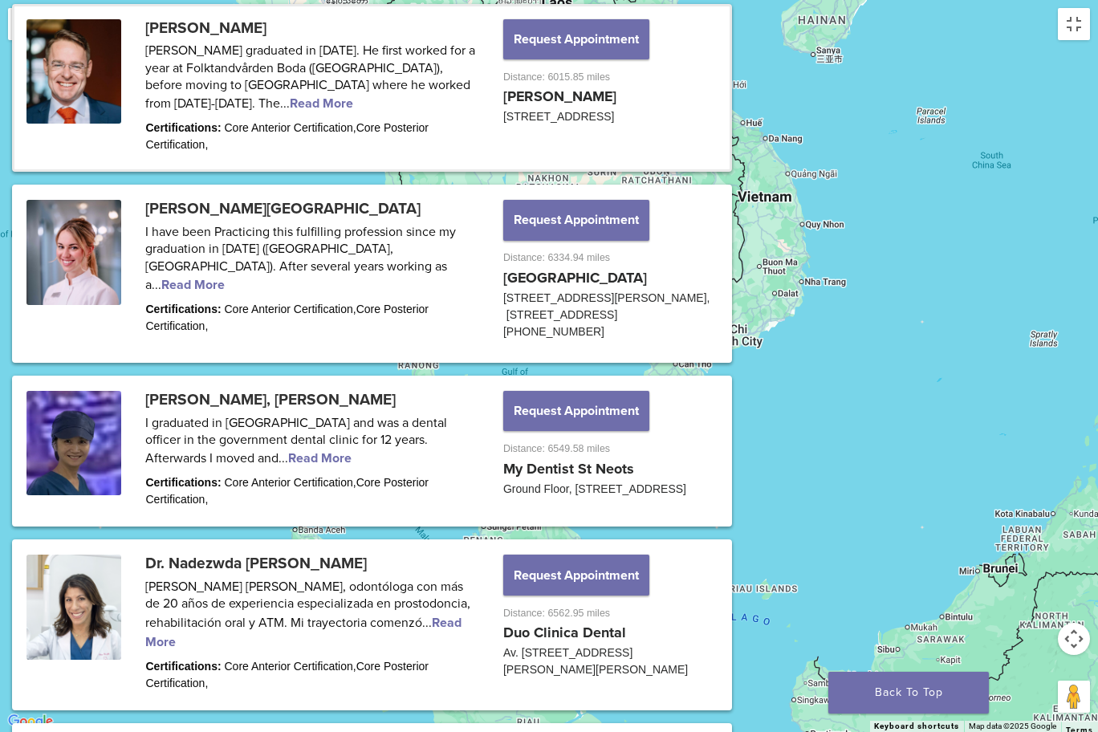
drag, startPoint x: 615, startPoint y: 567, endPoint x: 564, endPoint y: 731, distance: 171.3
click at [564, 642] on div "Dr. Johan Hagman Hagmans Tandvård Prästgatan 20 Varberg, Halland 432 44 View lo…" at bounding box center [549, 366] width 1098 height 732
